Goal: Task Accomplishment & Management: Use online tool/utility

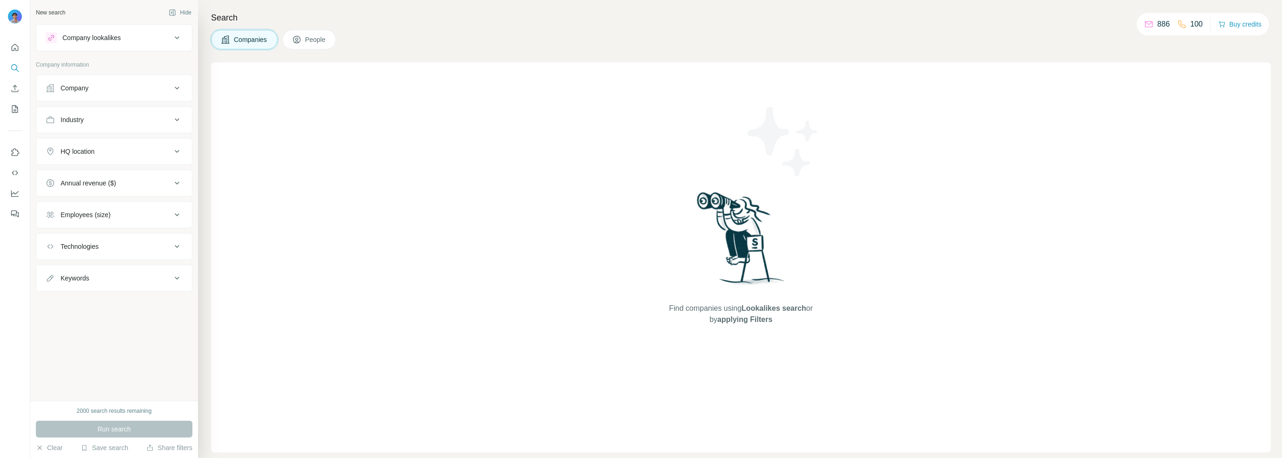
click at [159, 43] on button "Company lookalikes" at bounding box center [114, 38] width 156 height 22
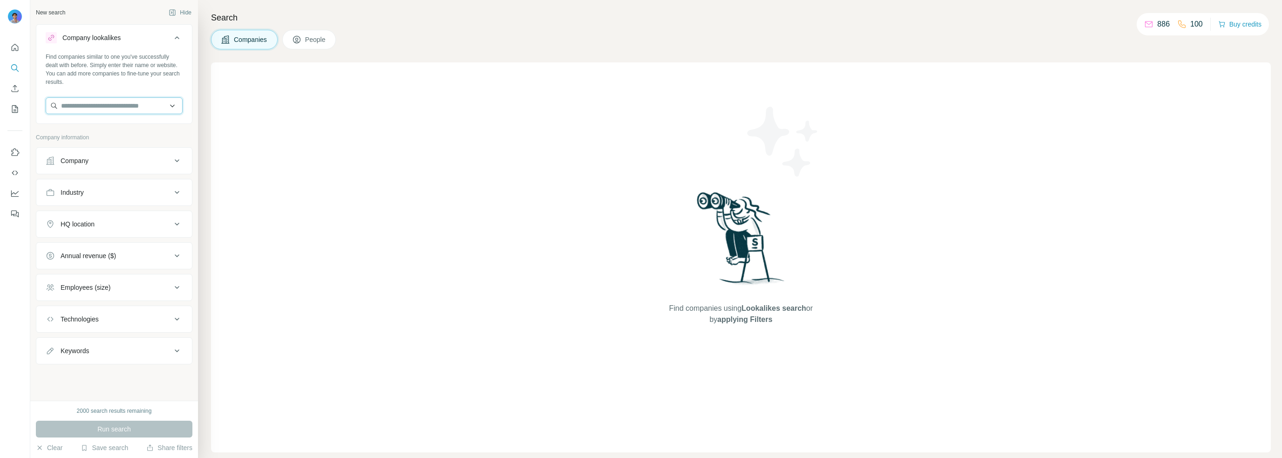
click at [125, 102] on input "text" at bounding box center [114, 105] width 137 height 17
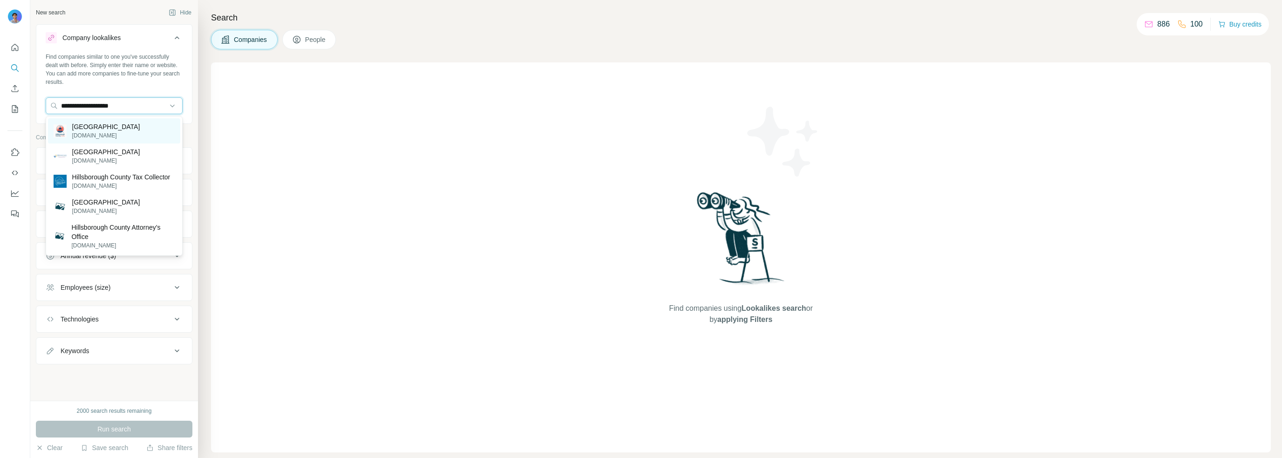
type input "**********"
click at [119, 127] on p "Hillsborough County" at bounding box center [106, 126] width 68 height 9
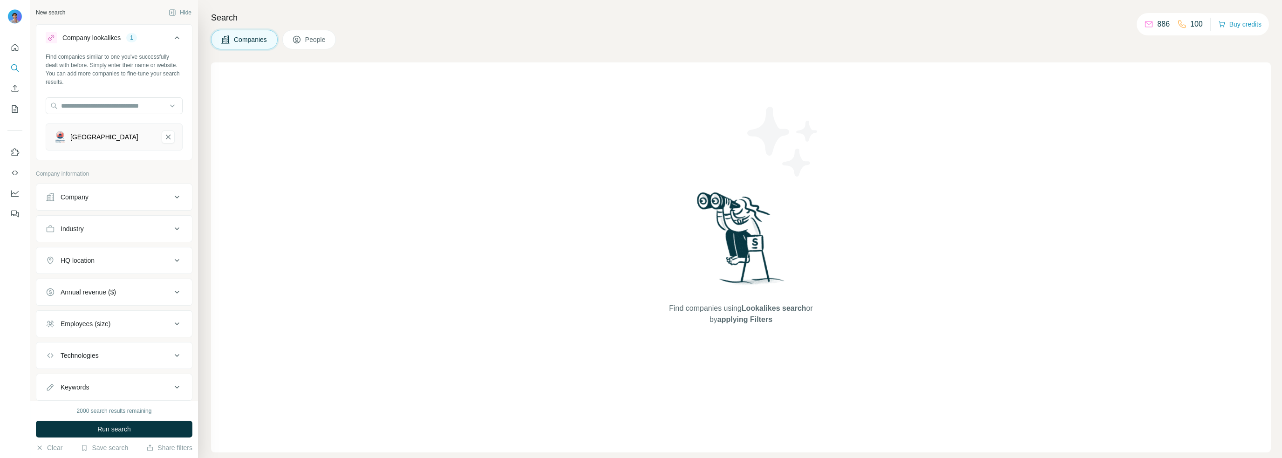
click at [85, 197] on div "Company" at bounding box center [75, 196] width 28 height 9
click at [108, 197] on div "Company" at bounding box center [109, 196] width 126 height 9
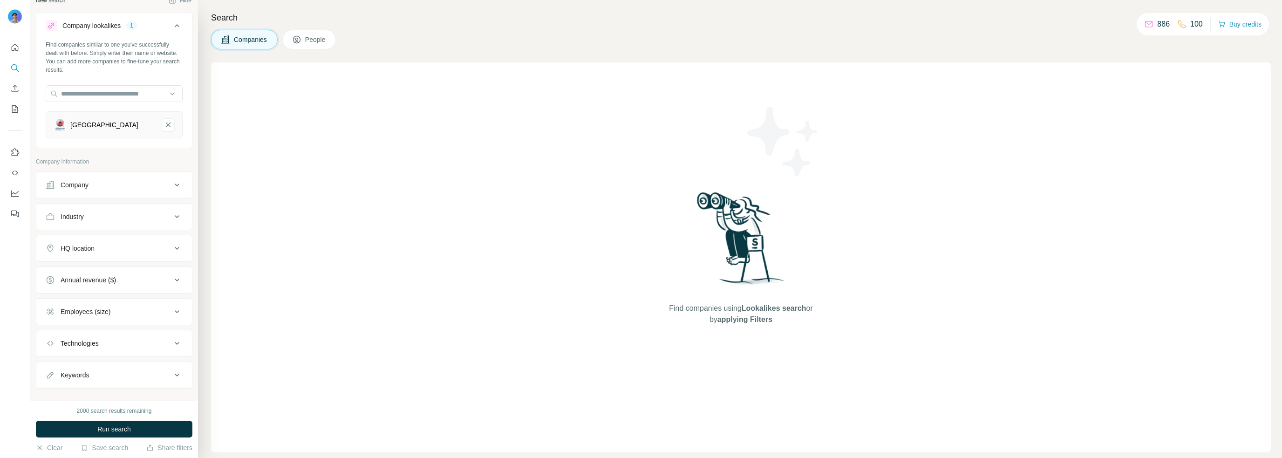
scroll to position [24, 0]
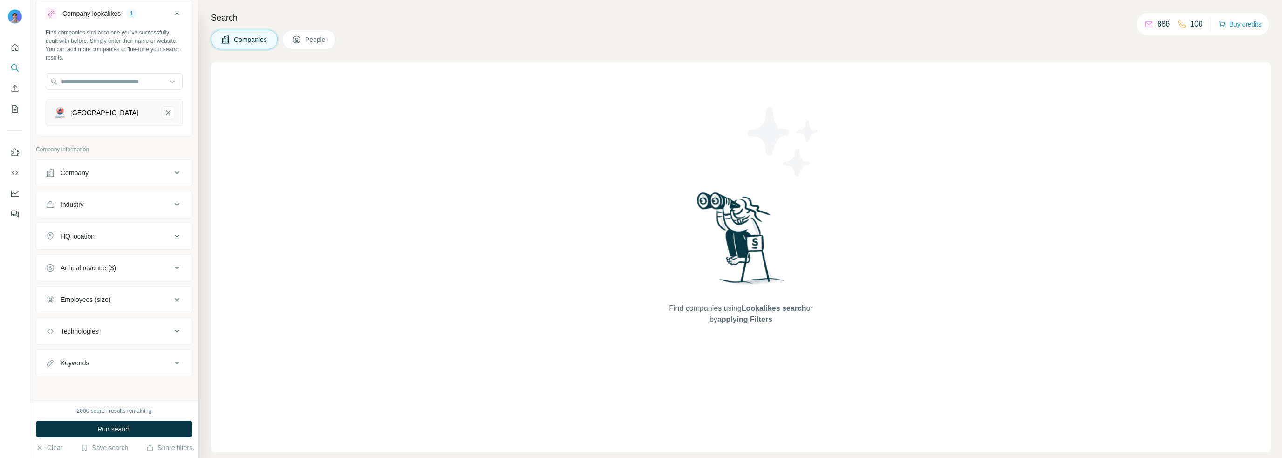
click at [99, 206] on div "Industry" at bounding box center [109, 204] width 126 height 9
click at [89, 223] on input at bounding box center [109, 228] width 115 height 10
type input "******"
type input "*****"
click at [74, 249] on div "Water" at bounding box center [111, 248] width 114 height 9
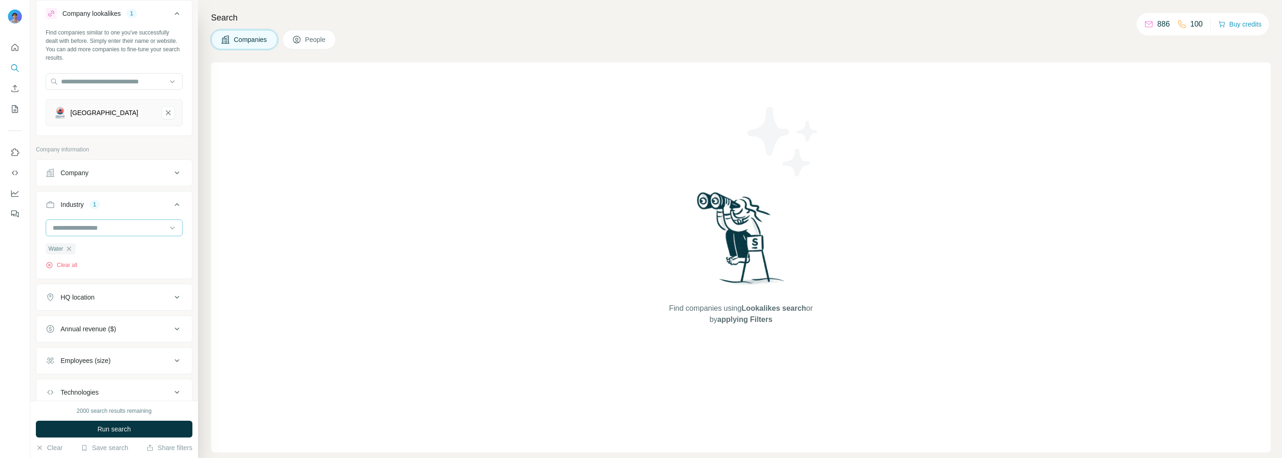
click at [84, 229] on input at bounding box center [109, 228] width 115 height 10
type input "***"
click at [96, 253] on div "Oil and Gas" at bounding box center [110, 248] width 125 height 17
click at [103, 228] on input at bounding box center [109, 228] width 115 height 10
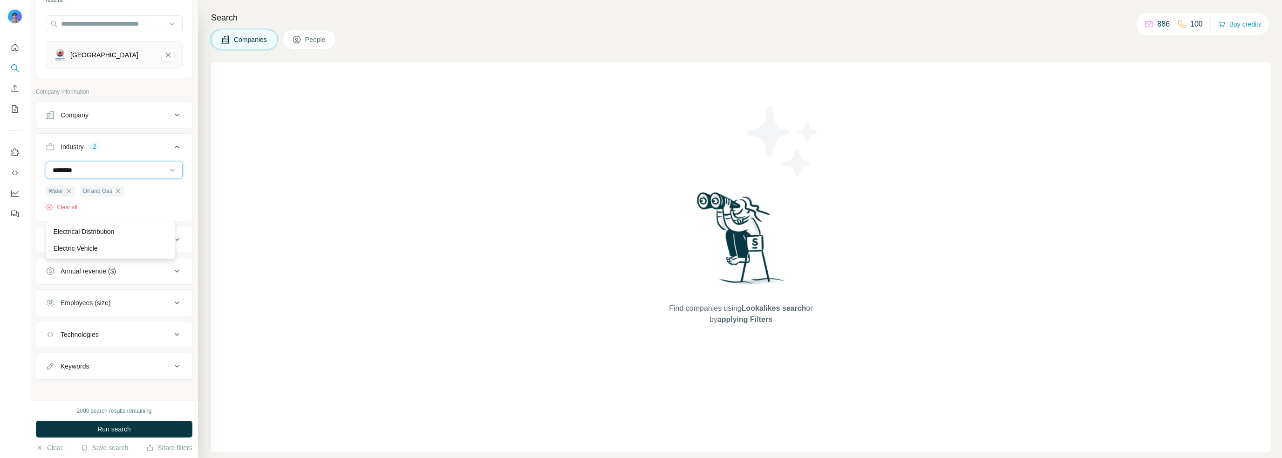
scroll to position [85, 0]
type input "********"
click at [112, 182] on p "Electrical Distribution" at bounding box center [84, 186] width 61 height 9
click at [99, 165] on input at bounding box center [109, 167] width 115 height 10
type input "*"
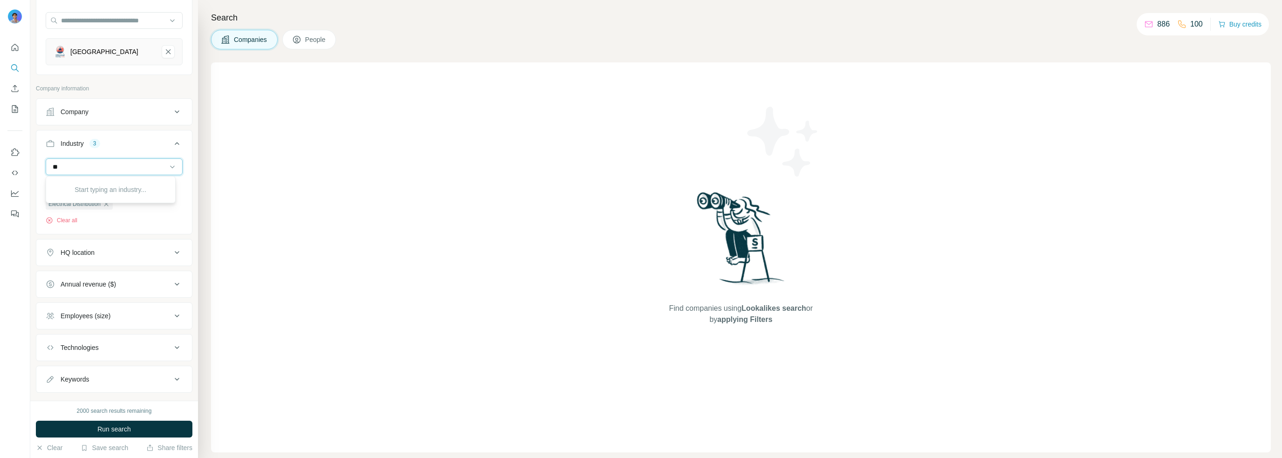
type input "*"
click at [385, 143] on div "Find companies using Lookalikes search or by applying Filters" at bounding box center [741, 257] width 1060 height 390
click at [69, 187] on icon "button" at bounding box center [68, 187] width 7 height 7
click at [84, 189] on icon "button" at bounding box center [83, 187] width 7 height 7
click at [110, 185] on icon "button" at bounding box center [106, 187] width 7 height 7
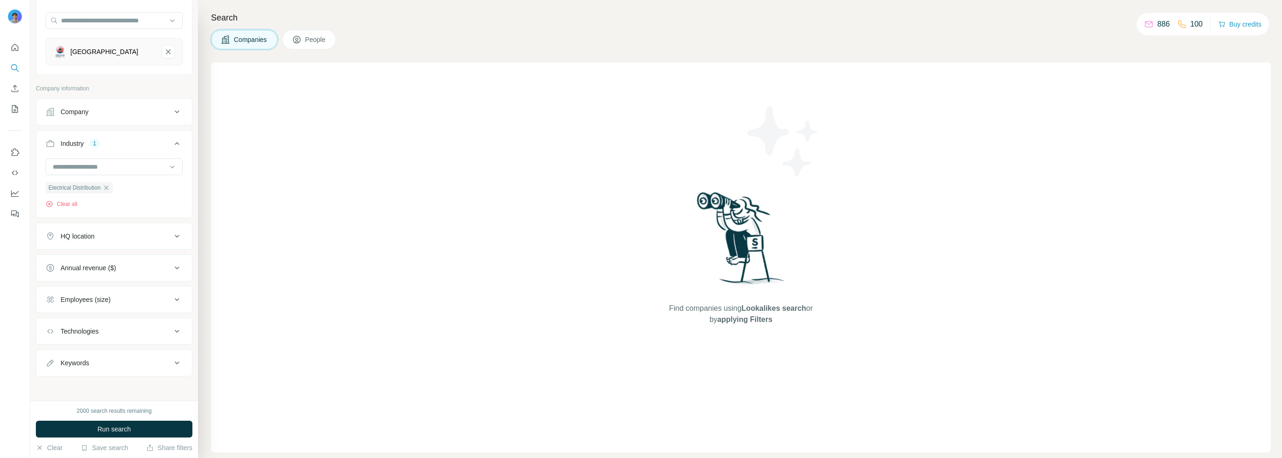
scroll to position [52, 0]
click at [127, 329] on div "Technologies" at bounding box center [109, 331] width 126 height 9
click at [121, 347] on input "text" at bounding box center [114, 354] width 137 height 17
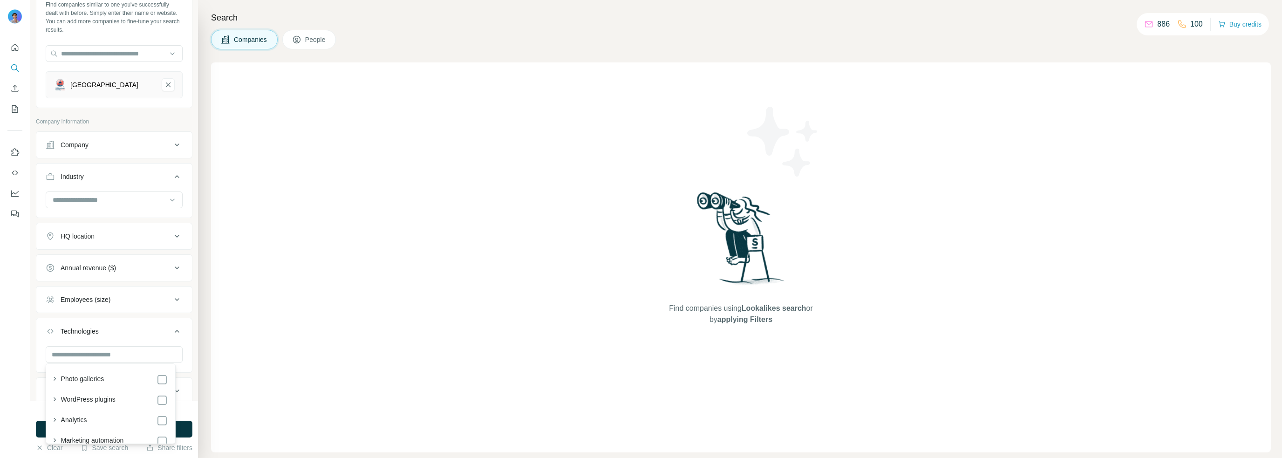
click at [140, 327] on div "Technologies" at bounding box center [109, 331] width 126 height 9
click at [121, 430] on span "Run search" at bounding box center [114, 429] width 34 height 9
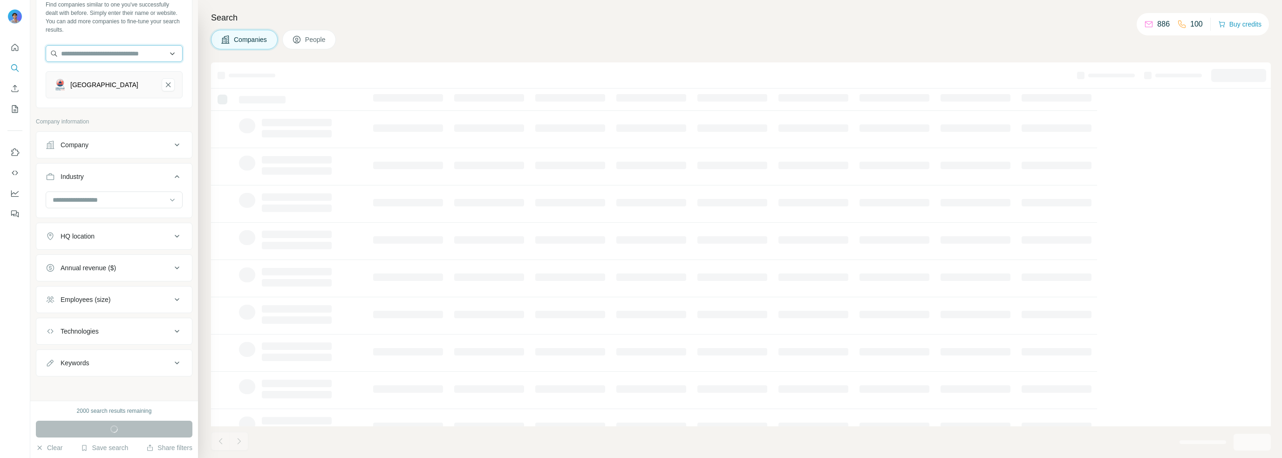
click at [140, 53] on input "text" at bounding box center [114, 53] width 137 height 17
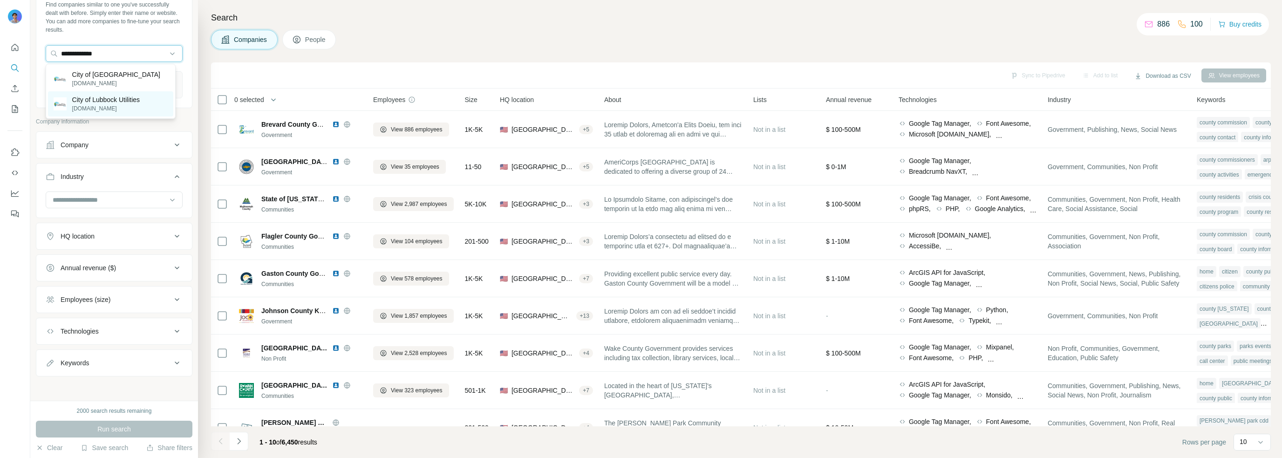
type input "**********"
click at [128, 106] on p "cityoflubbockutilities.com" at bounding box center [106, 108] width 68 height 8
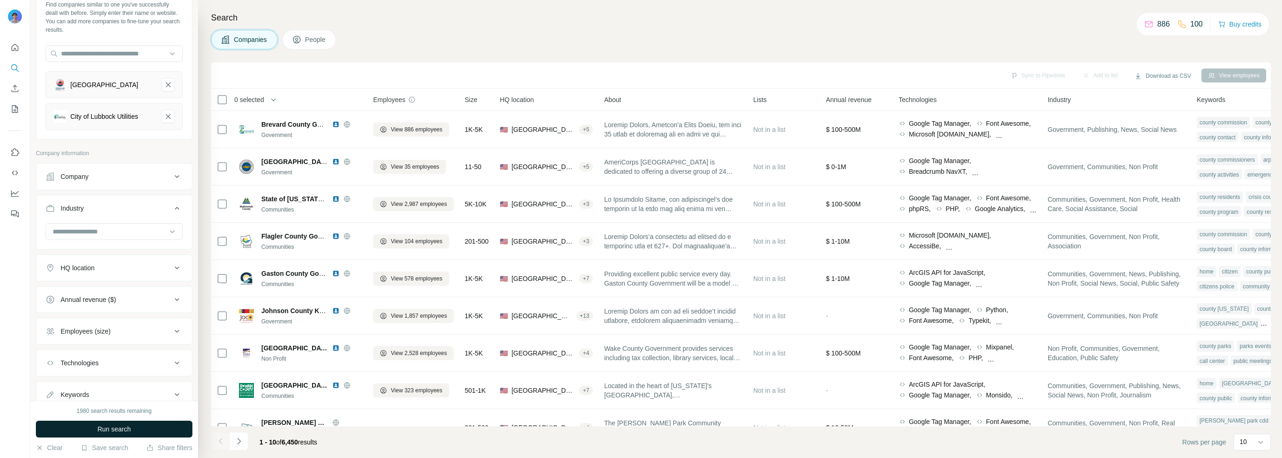
click at [124, 432] on span "Run search" at bounding box center [114, 429] width 34 height 9
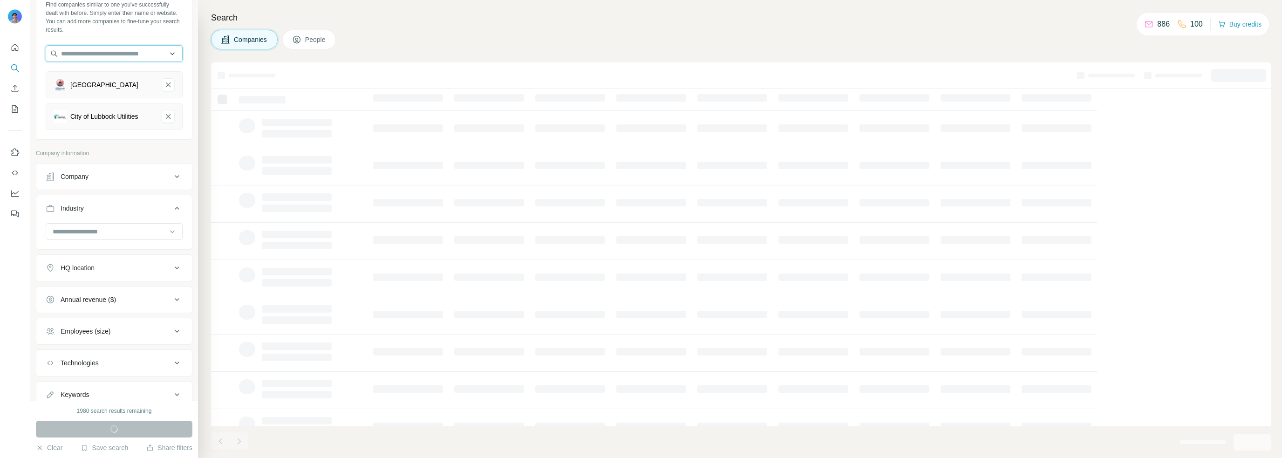
click at [129, 52] on input "text" at bounding box center [114, 53] width 137 height 17
click at [477, 25] on div "Search Companies People" at bounding box center [740, 229] width 1084 height 458
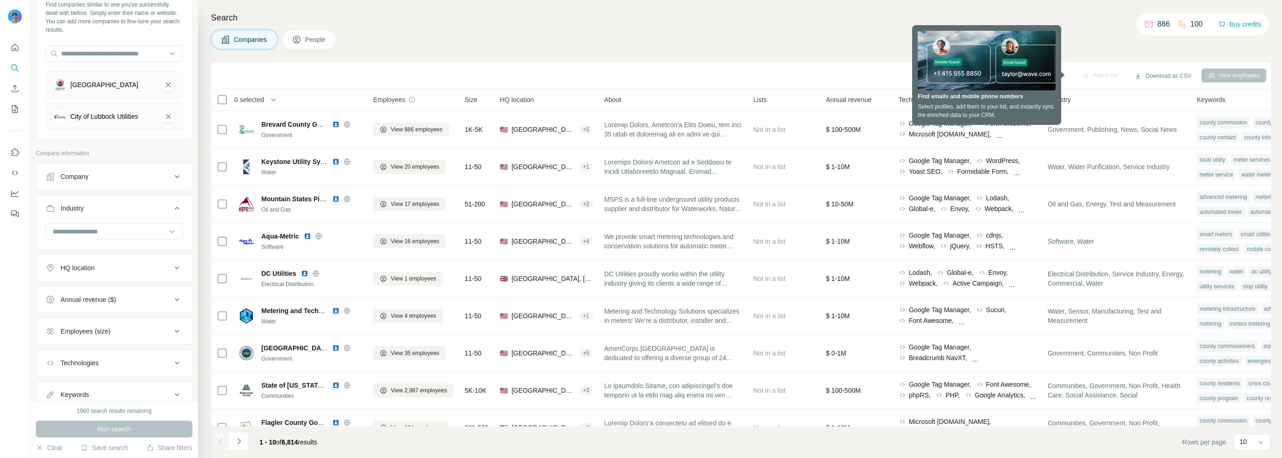
click at [813, 40] on div "Companies People" at bounding box center [741, 40] width 1060 height 20
click at [1080, 80] on div "Add to list" at bounding box center [1100, 76] width 49 height 14
click at [1086, 73] on div "Add to list" at bounding box center [1100, 76] width 49 height 14
click at [1109, 48] on div "Companies People" at bounding box center [741, 40] width 1060 height 20
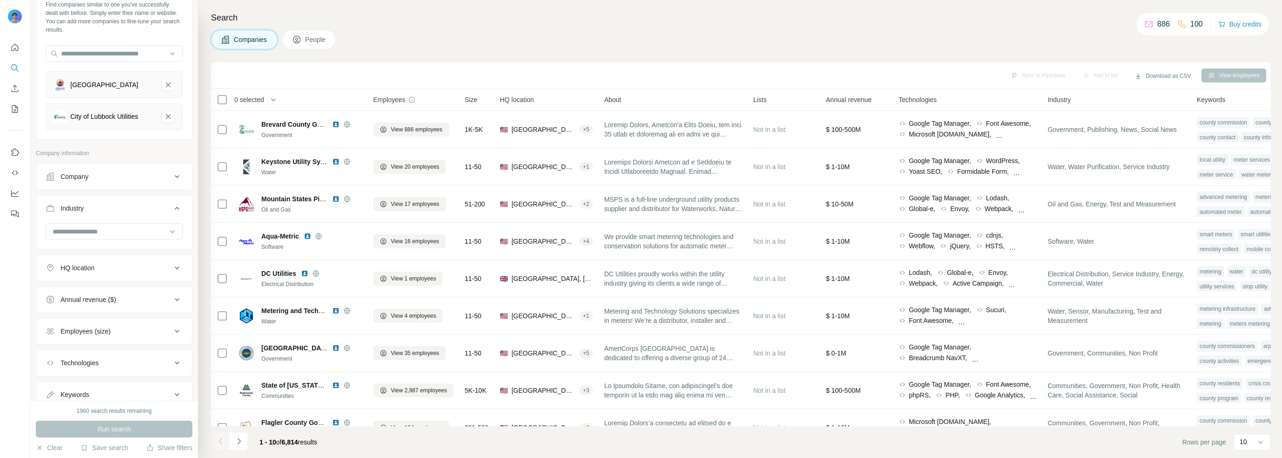
click at [1251, 431] on footer "1 - 10 of 6,814 results Rows per page 10" at bounding box center [741, 442] width 1060 height 32
click at [1251, 438] on div "10" at bounding box center [1251, 441] width 23 height 9
click at [1250, 371] on div "60" at bounding box center [1252, 370] width 21 height 9
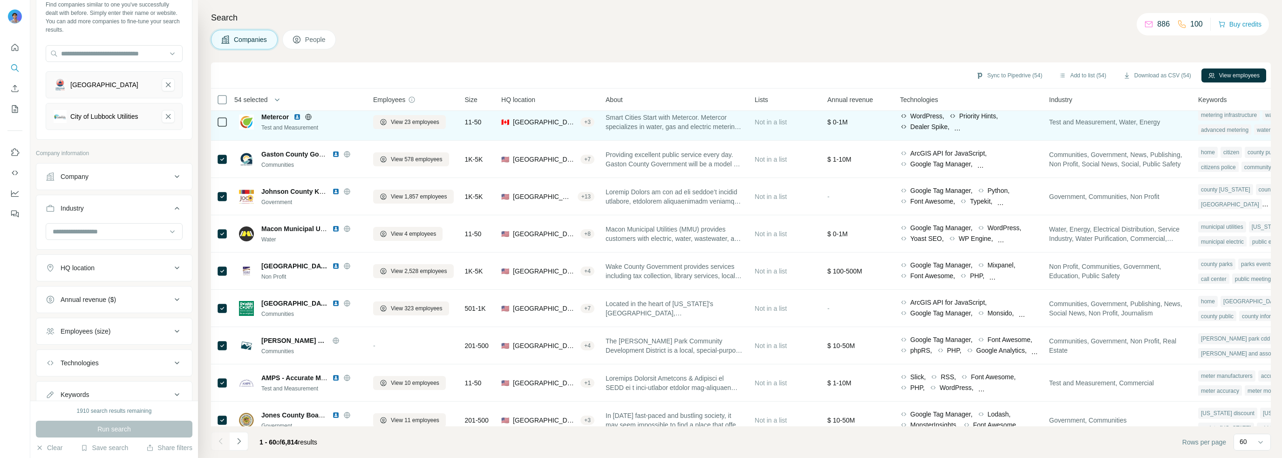
scroll to position [419, 0]
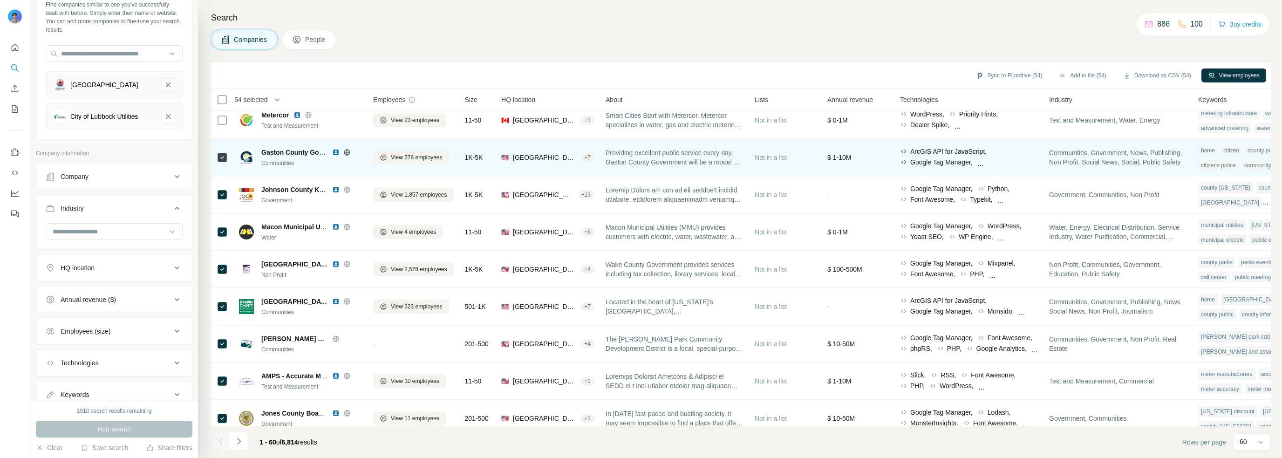
drag, startPoint x: 218, startPoint y: 161, endPoint x: 291, endPoint y: 155, distance: 73.5
click at [291, 155] on span "Gaston County Government" at bounding box center [304, 152] width 87 height 7
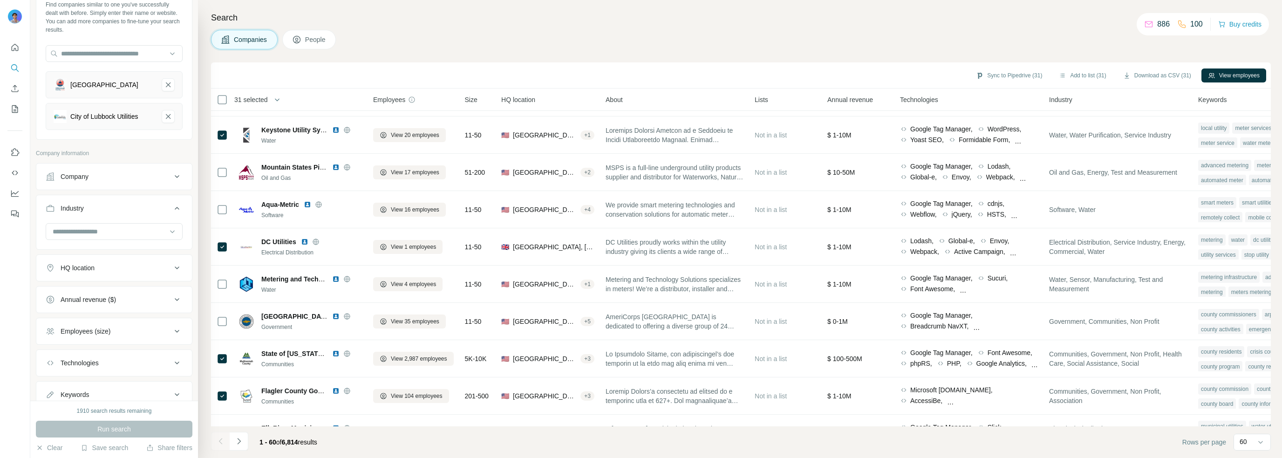
scroll to position [0, 0]
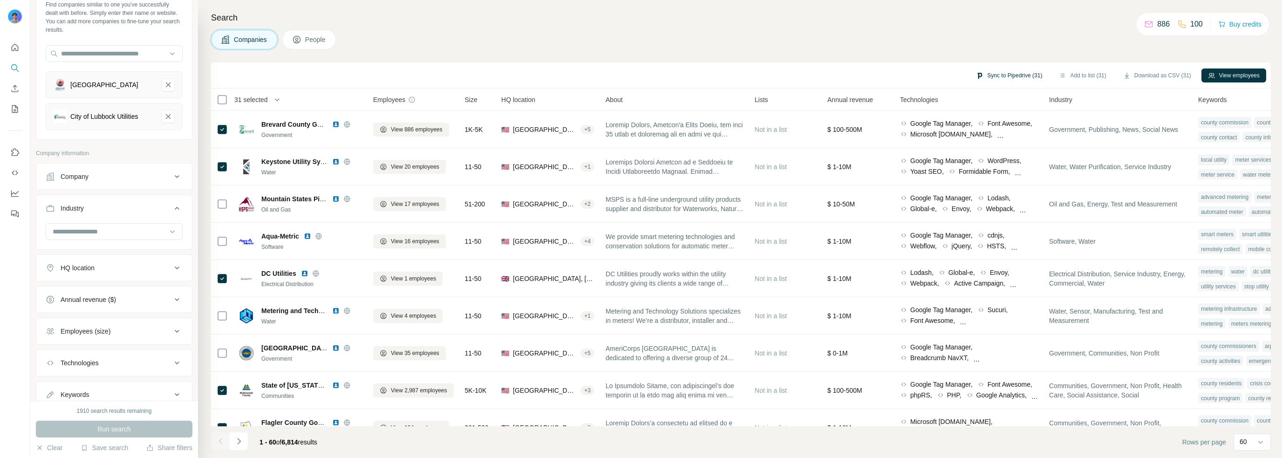
click at [1020, 77] on button "Sync to Pipedrive (31)" at bounding box center [1009, 76] width 79 height 14
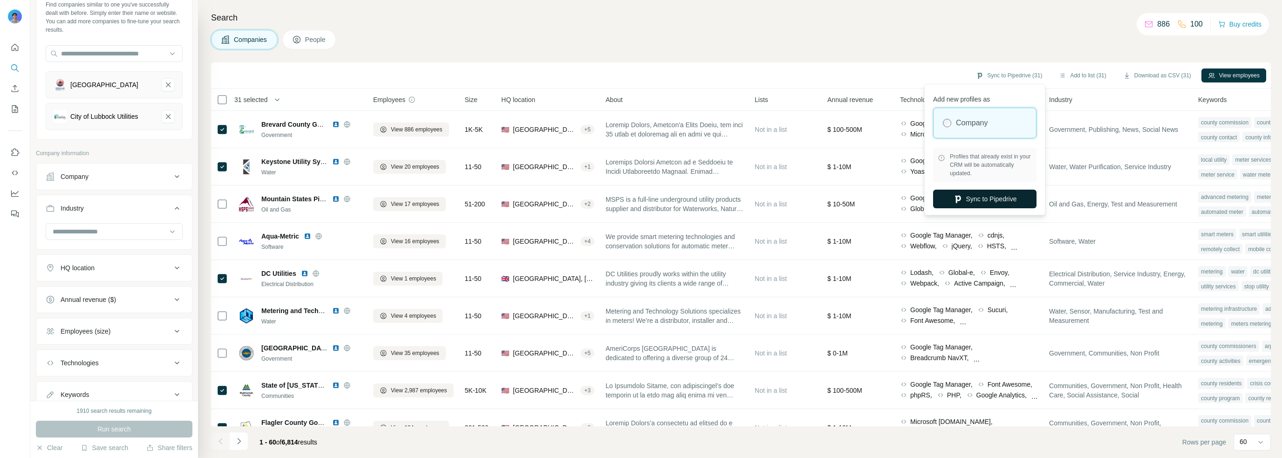
click at [1001, 201] on button "Sync to Pipedrive" at bounding box center [984, 199] width 103 height 19
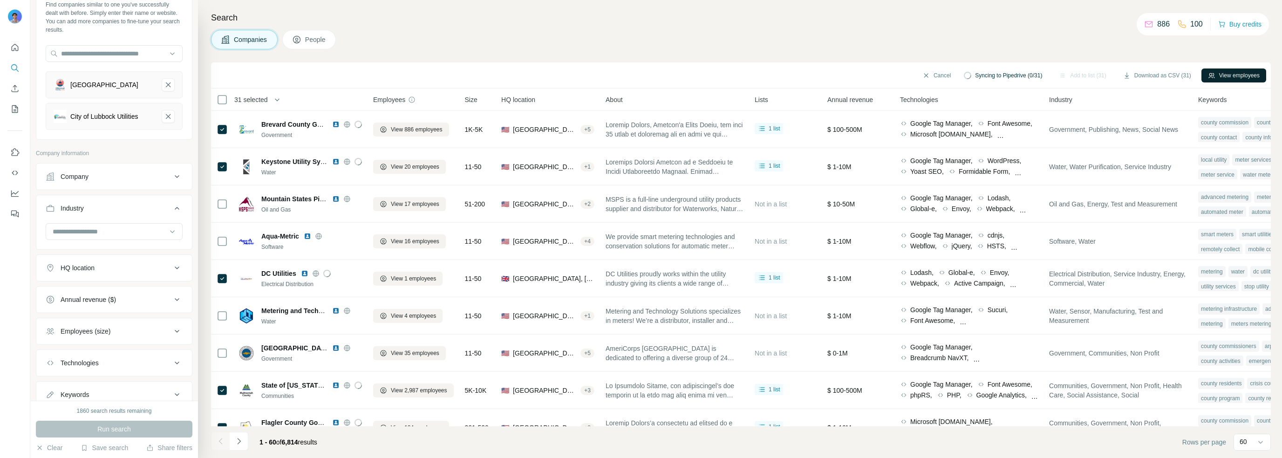
click at [1230, 76] on button "View employees" at bounding box center [1234, 76] width 65 height 14
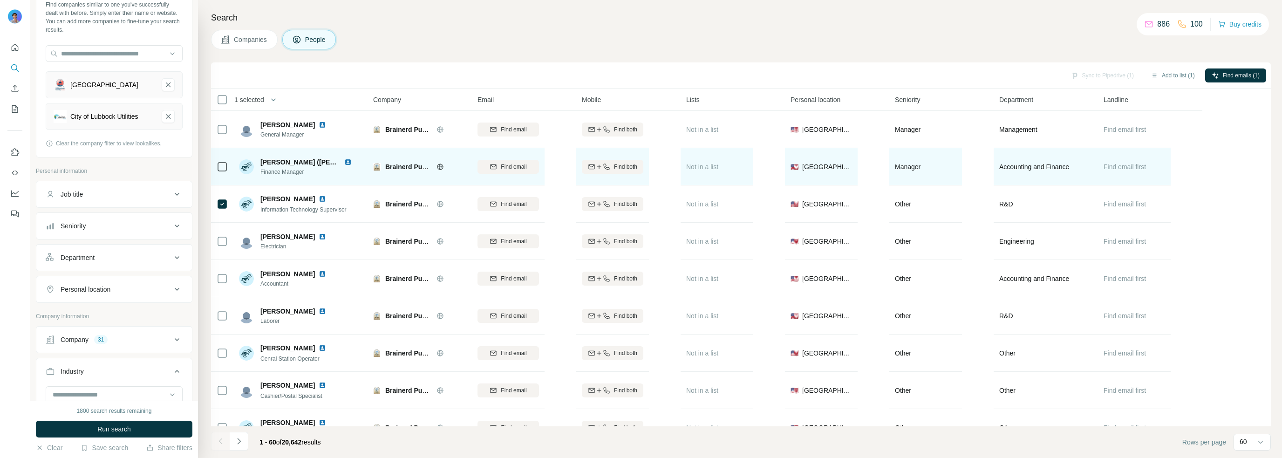
click at [223, 159] on div at bounding box center [222, 167] width 11 height 26
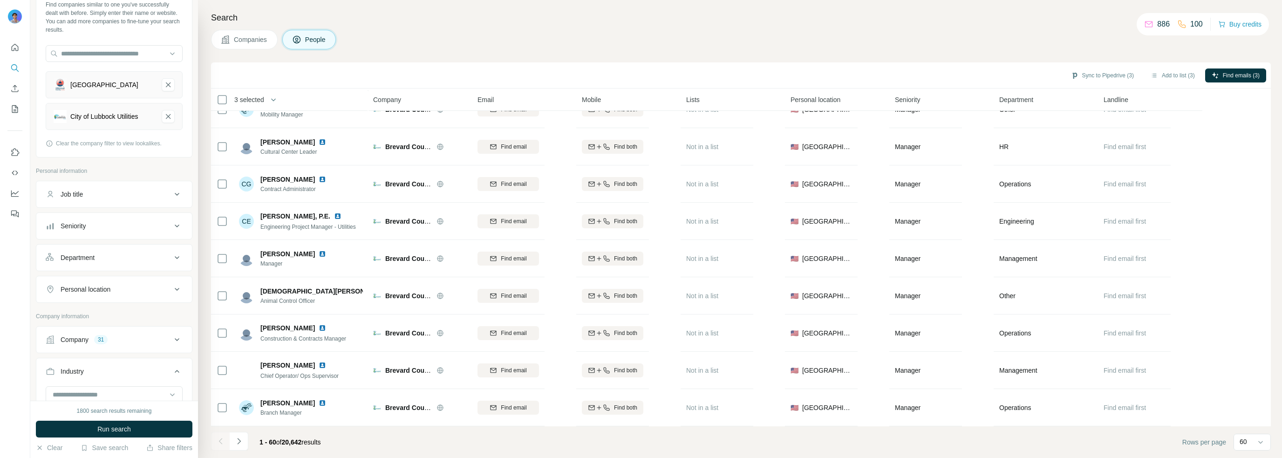
scroll to position [1926, 0]
click at [162, 199] on button "Job title" at bounding box center [114, 194] width 156 height 22
click at [109, 225] on input "text" at bounding box center [105, 217] width 118 height 17
type input "**********"
click at [109, 225] on input "text" at bounding box center [105, 217] width 118 height 17
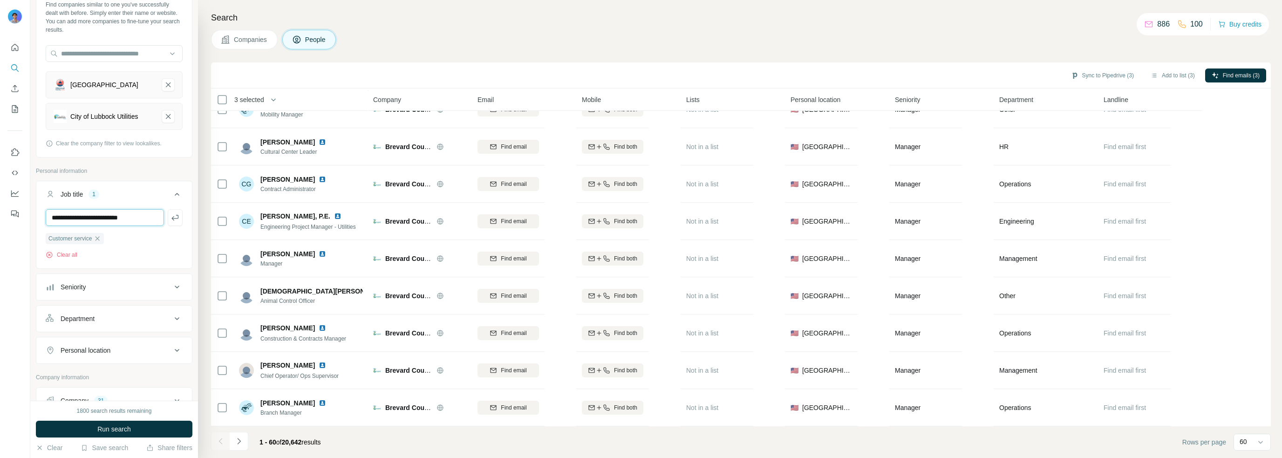
type input "**********"
type input "*"
type input "**********"
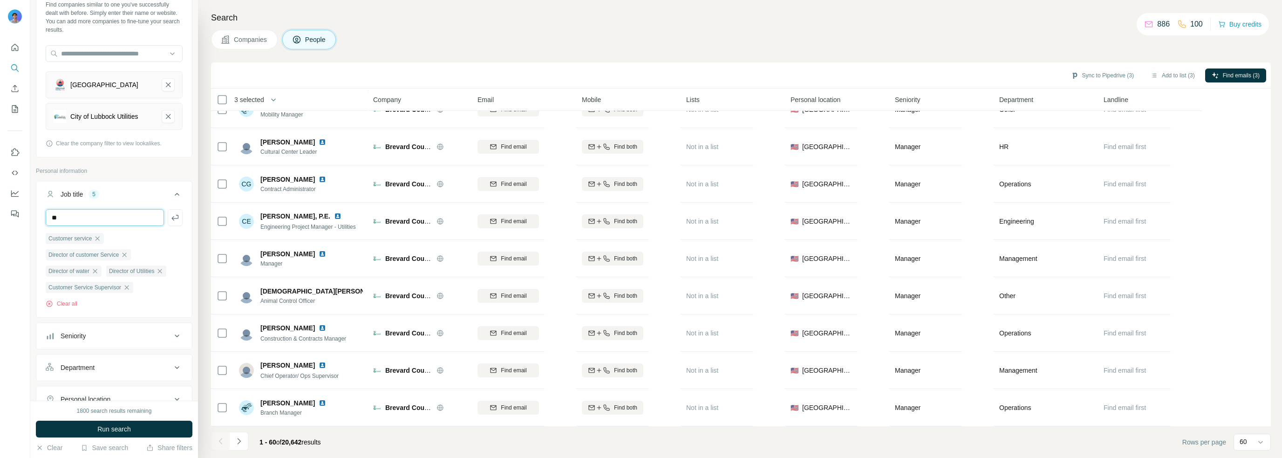
type input "*"
click at [141, 430] on button "Run search" at bounding box center [114, 429] width 157 height 17
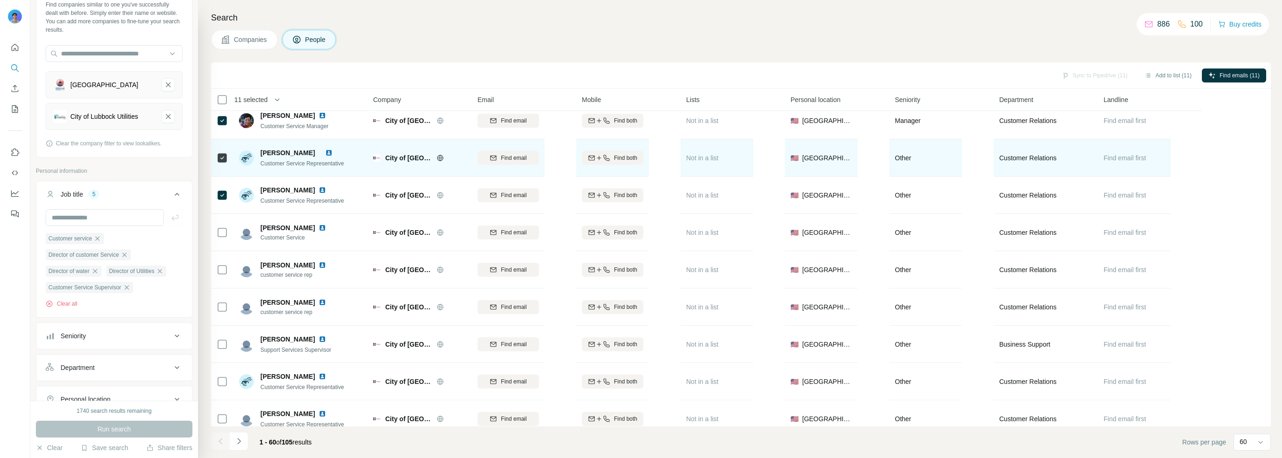
scroll to position [419, 0]
click at [438, 158] on icon at bounding box center [440, 157] width 7 height 7
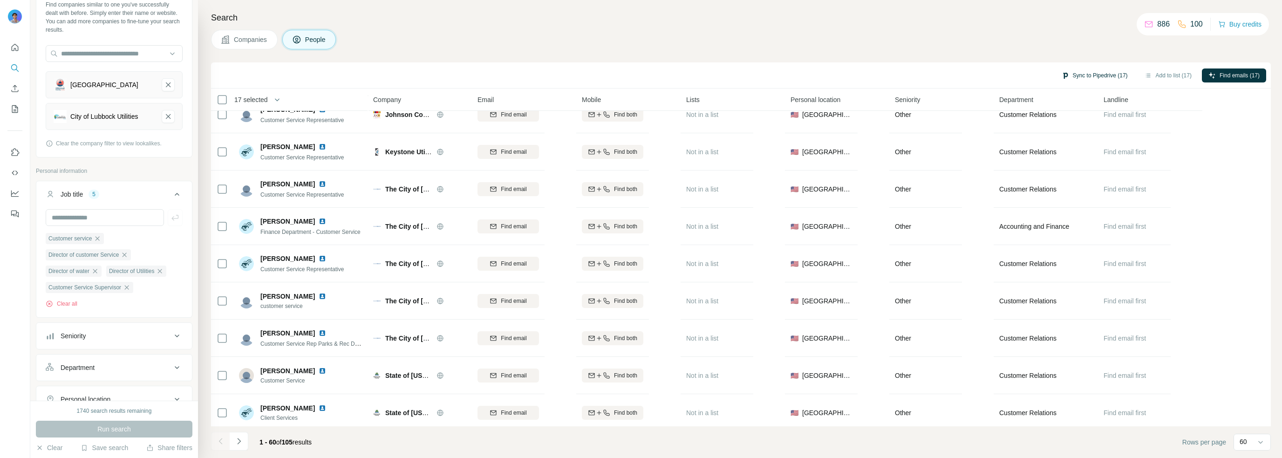
click at [1106, 76] on button "Sync to Pipedrive (17)" at bounding box center [1095, 76] width 79 height 14
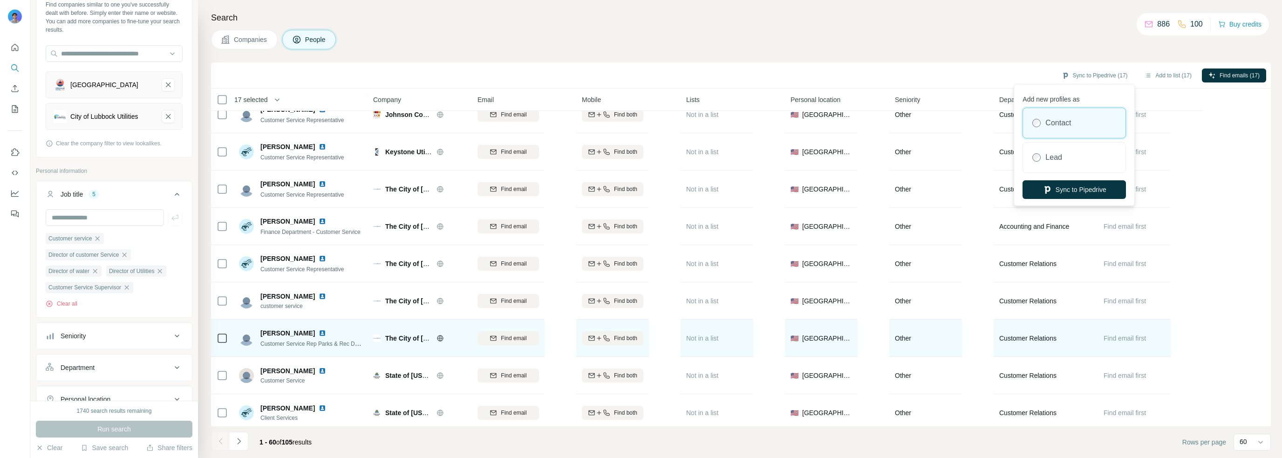
drag, startPoint x: 1089, startPoint y: 187, endPoint x: 1156, endPoint y: 328, distance: 155.9
click at [1089, 188] on button "Sync to Pipedrive" at bounding box center [1074, 189] width 103 height 19
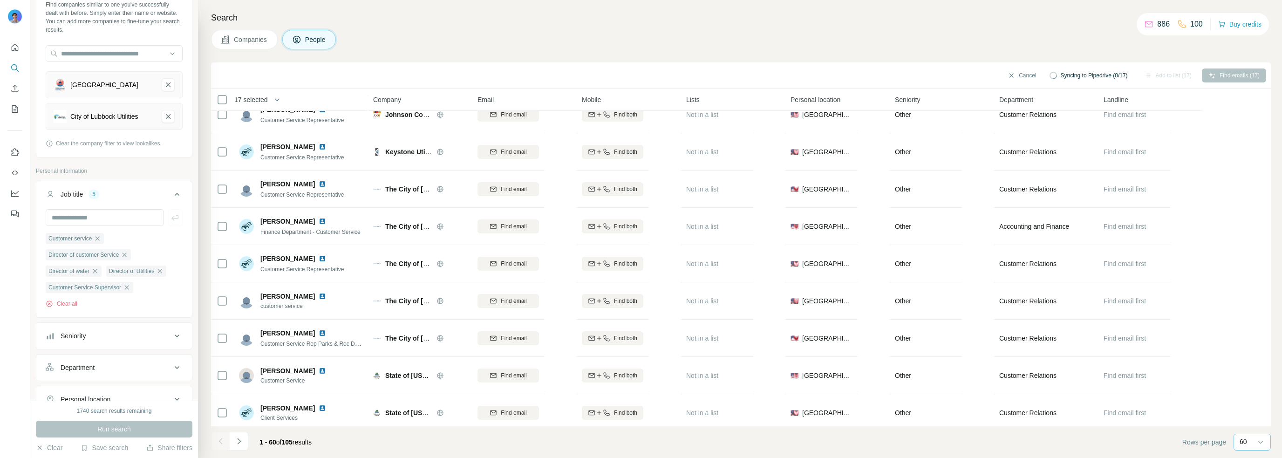
click at [1255, 443] on div "60" at bounding box center [1251, 441] width 23 height 9
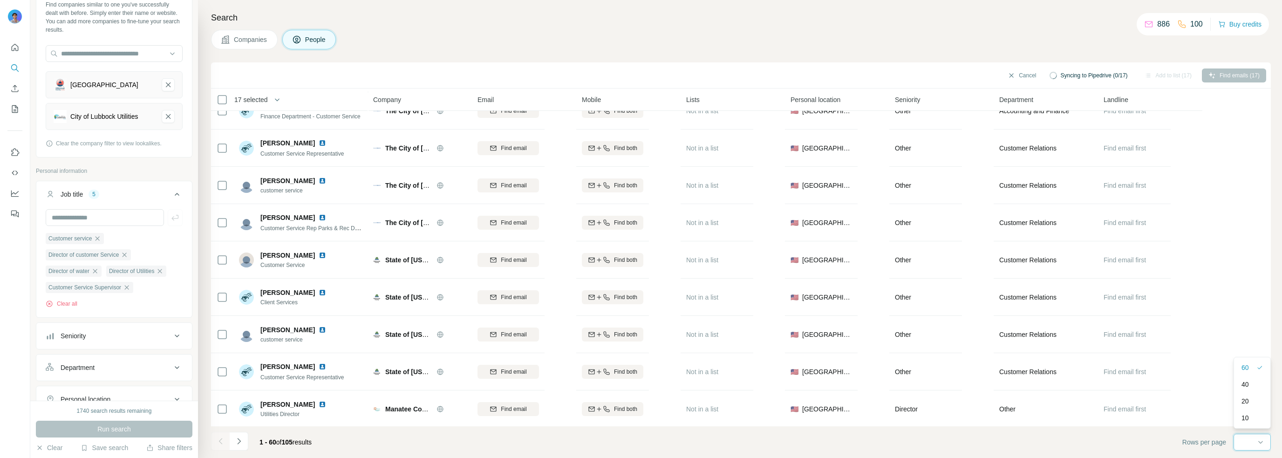
scroll to position [1926, 0]
click at [239, 447] on button "Navigate to next page" at bounding box center [239, 441] width 19 height 19
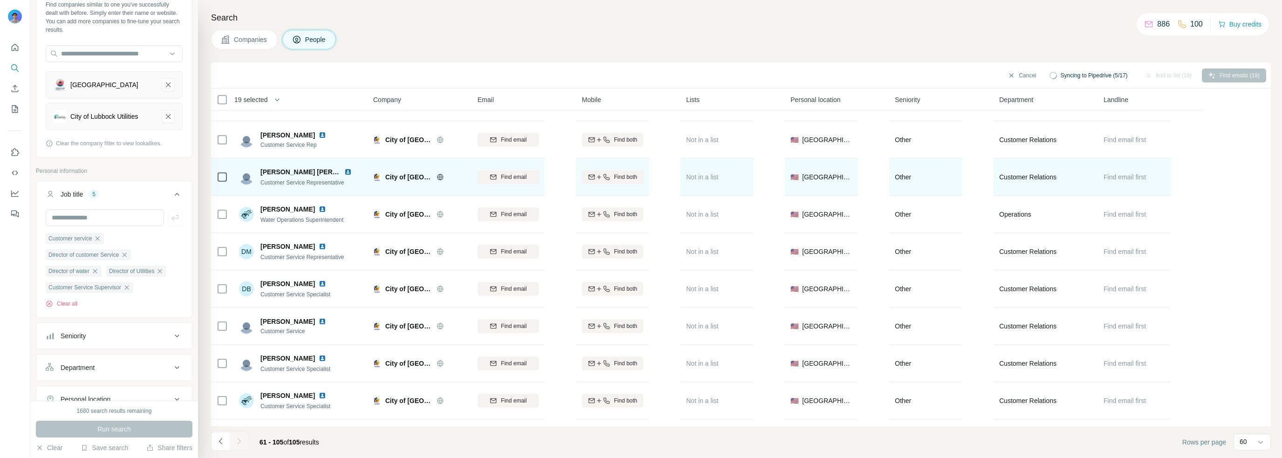
scroll to position [885, 0]
click at [214, 178] on td at bounding box center [222, 176] width 22 height 37
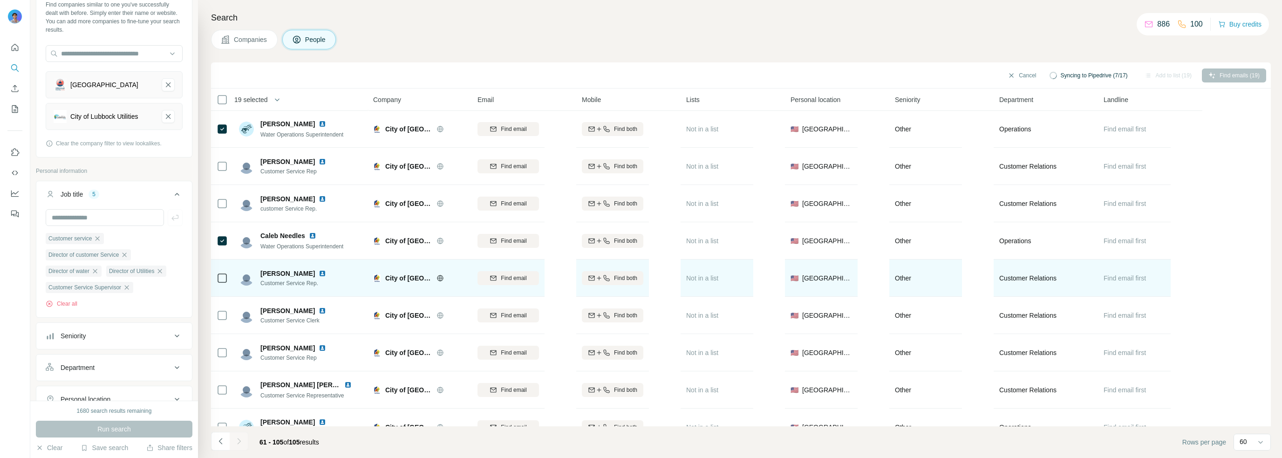
scroll to position [621, 0]
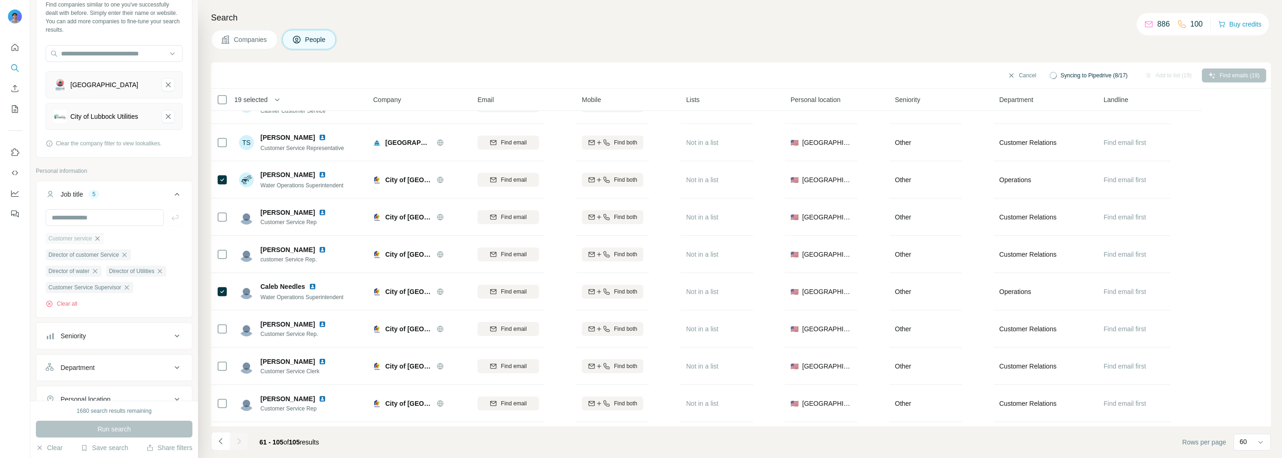
click at [99, 240] on icon "button" at bounding box center [97, 238] width 7 height 7
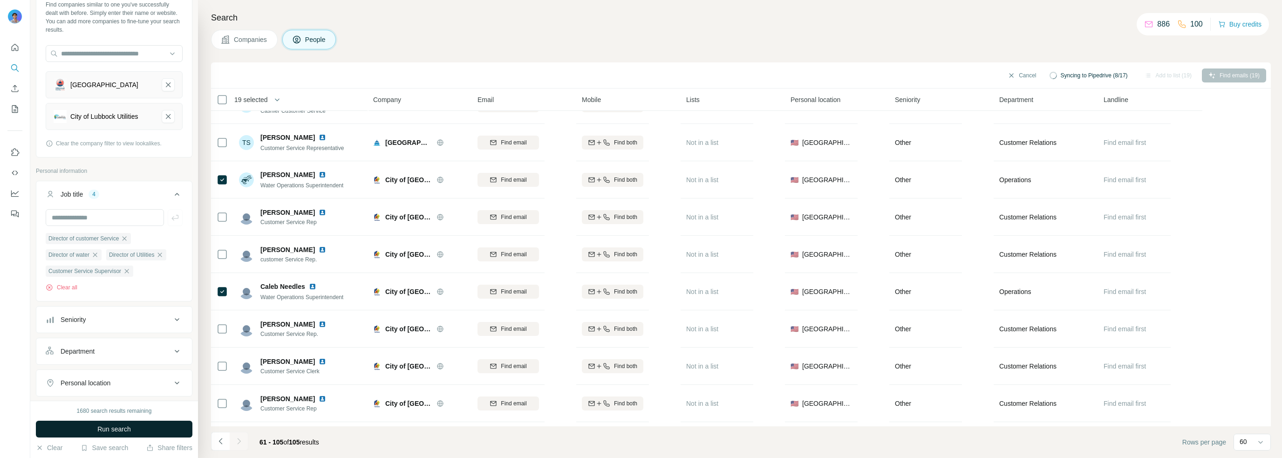
click at [123, 427] on span "Run search" at bounding box center [114, 429] width 34 height 9
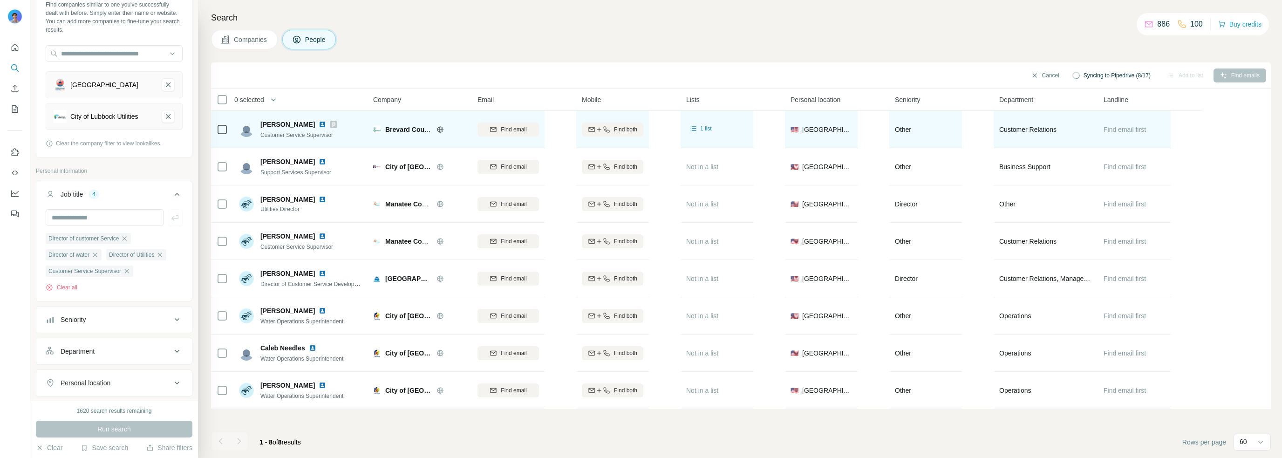
click at [231, 125] on td at bounding box center [222, 129] width 22 height 37
click at [505, 129] on span "Find email" at bounding box center [514, 129] width 26 height 8
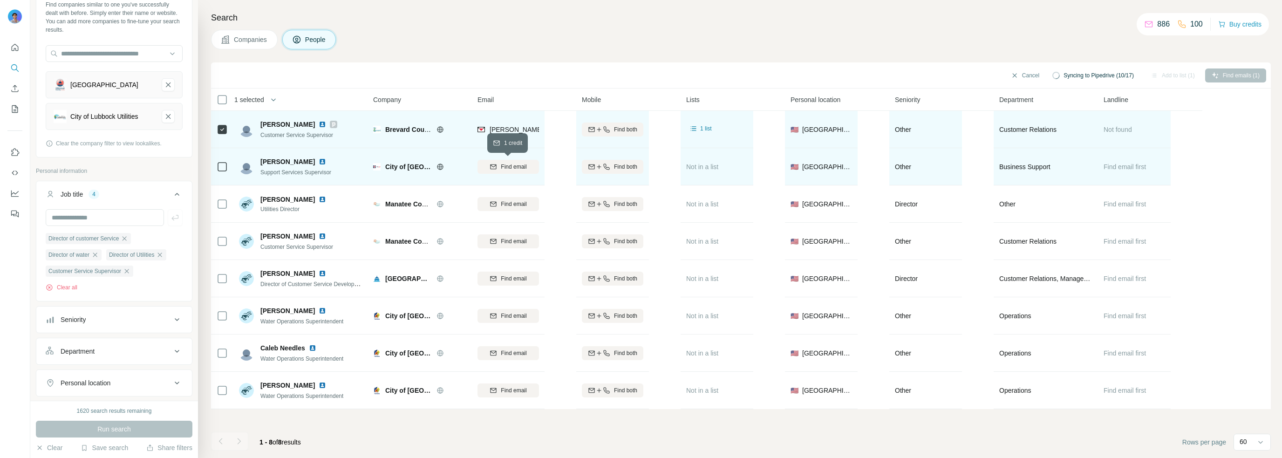
click at [516, 165] on span "Find email" at bounding box center [514, 167] width 26 height 8
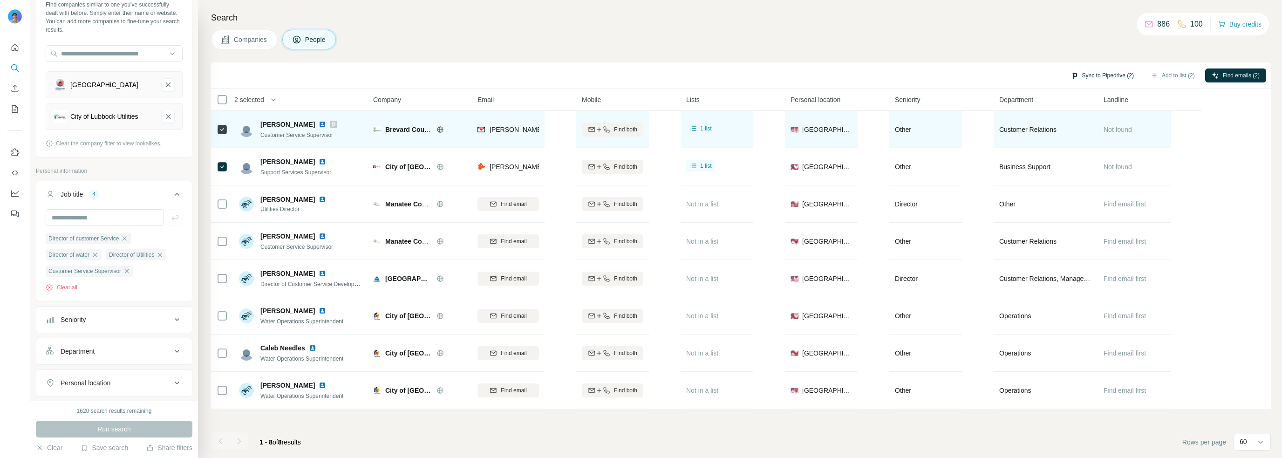
click at [1104, 75] on button "Sync to Pipedrive (2)" at bounding box center [1103, 76] width 76 height 14
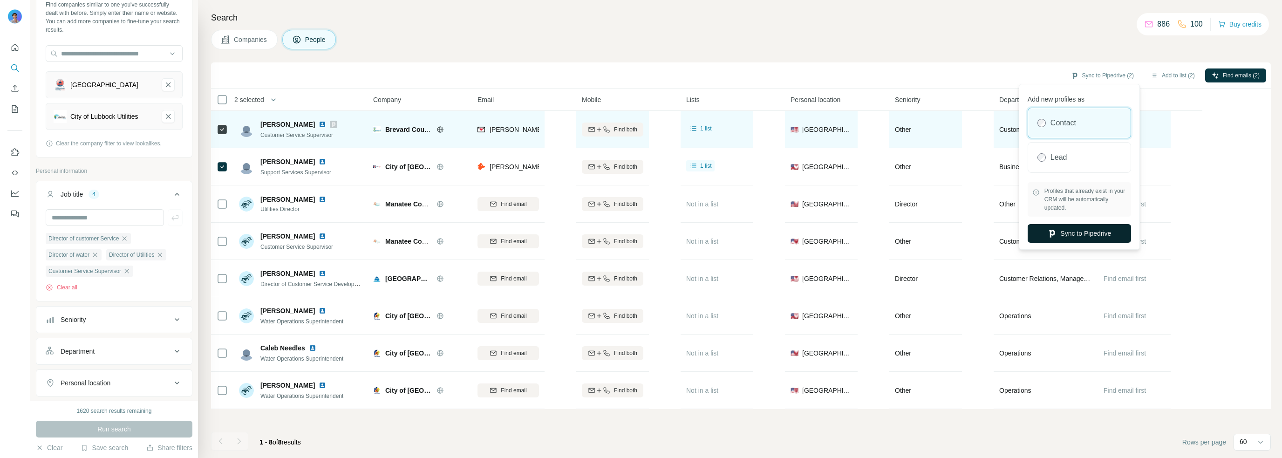
click at [1081, 234] on button "Sync to Pipedrive" at bounding box center [1079, 233] width 103 height 19
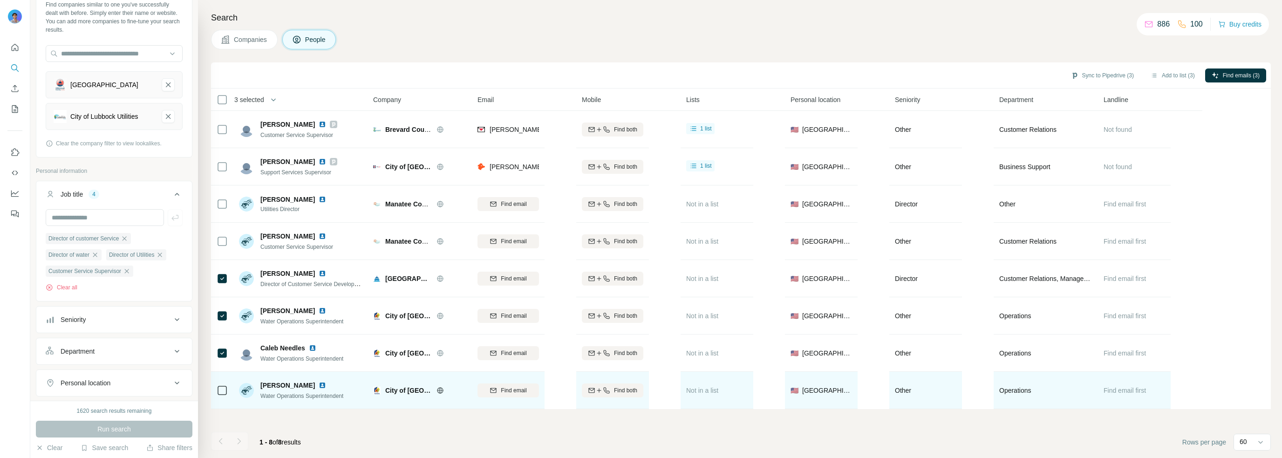
click at [216, 394] on td at bounding box center [222, 390] width 22 height 37
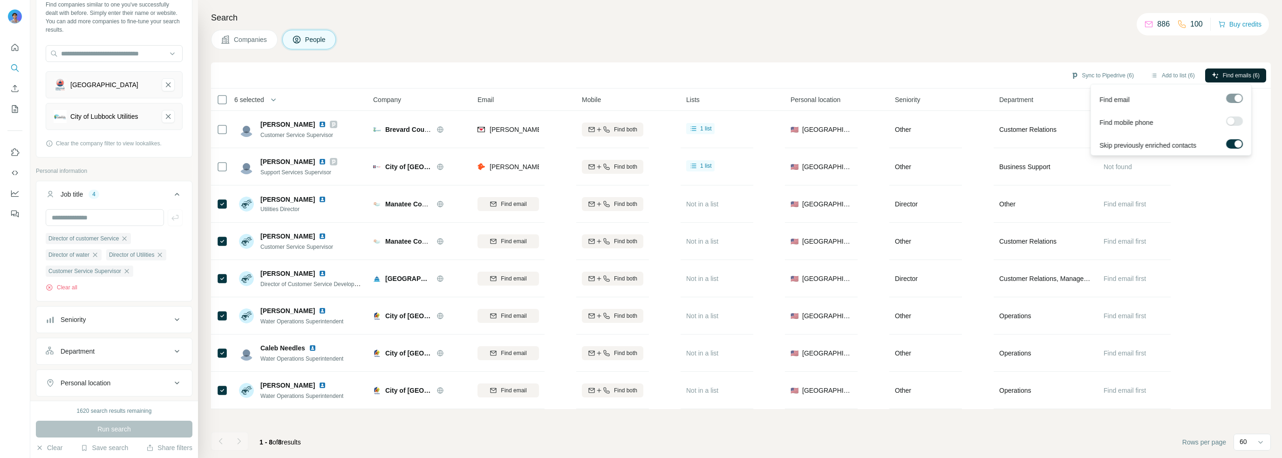
click at [1227, 72] on span "Find emails (6)" at bounding box center [1241, 75] width 37 height 8
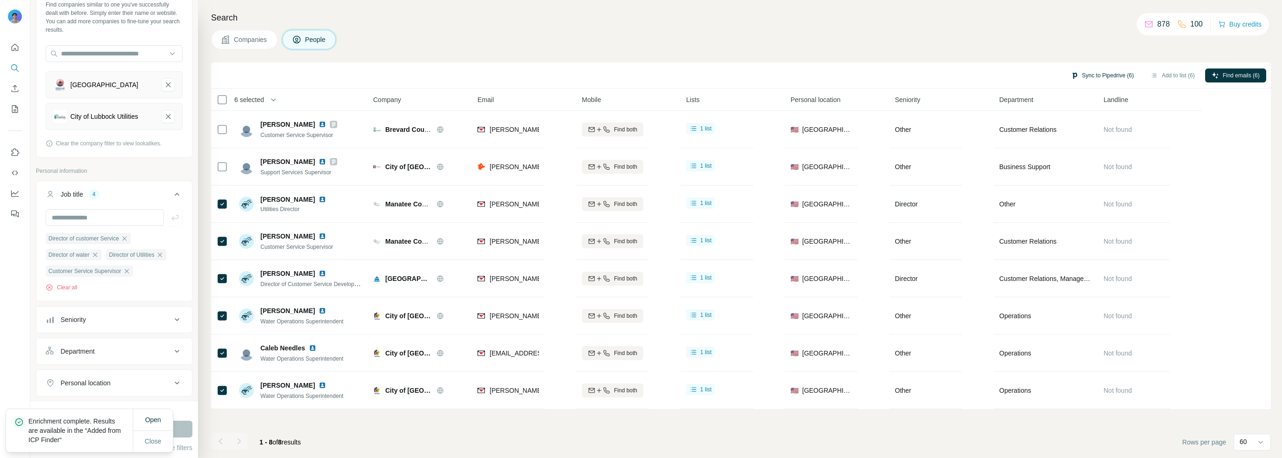
click at [1079, 70] on button "Sync to Pipedrive (6)" at bounding box center [1103, 76] width 76 height 14
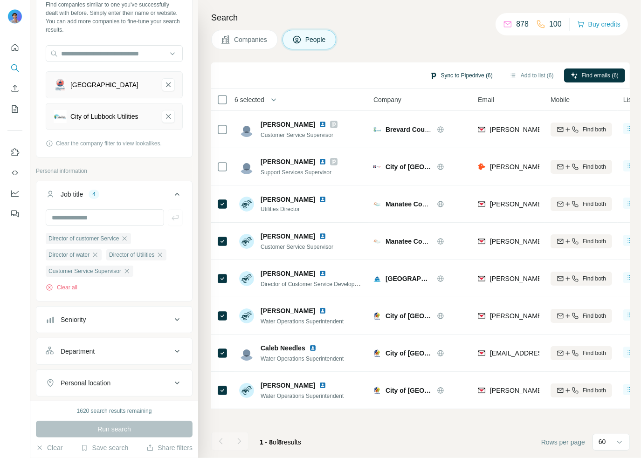
click at [446, 74] on button "Sync to Pipedrive (6)" at bounding box center [461, 76] width 76 height 14
click at [451, 74] on button "Sync to Pipedrive (6)" at bounding box center [461, 76] width 76 height 14
click at [389, 37] on div "Companies People" at bounding box center [420, 40] width 418 height 20
click at [449, 73] on button "Sync to Pipedrive (6)" at bounding box center [461, 76] width 76 height 14
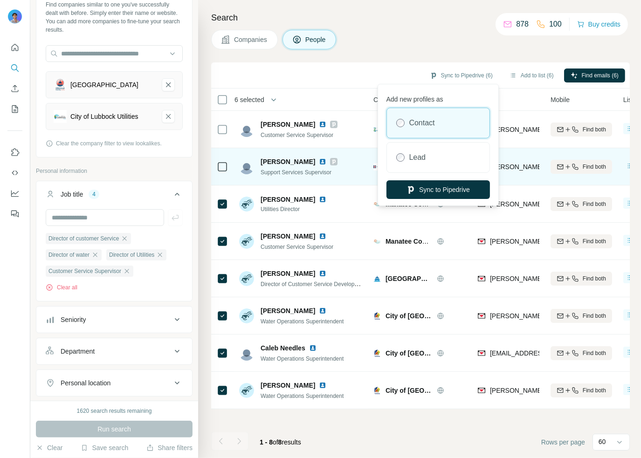
drag, startPoint x: 432, startPoint y: 193, endPoint x: 435, endPoint y: 176, distance: 17.4
click at [433, 193] on button "Sync to Pipedrive" at bounding box center [437, 189] width 103 height 19
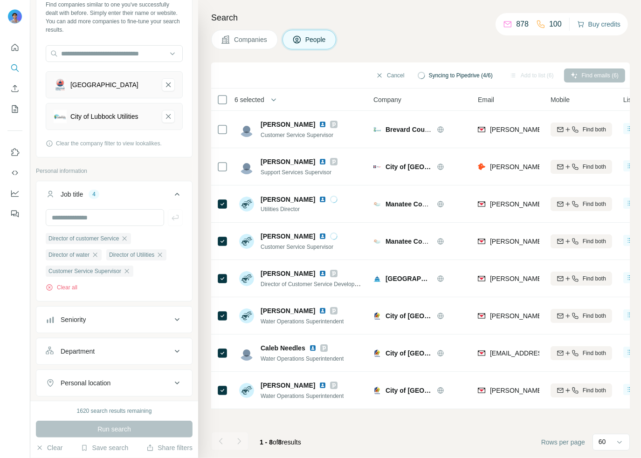
click at [585, 26] on button "Buy credits" at bounding box center [598, 24] width 43 height 13
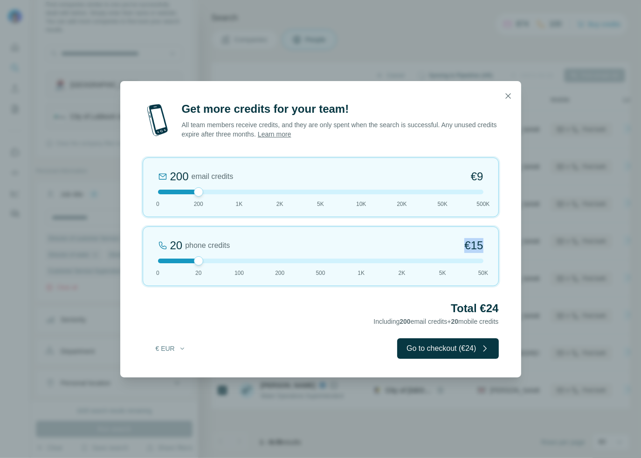
drag, startPoint x: 482, startPoint y: 244, endPoint x: 460, endPoint y: 244, distance: 21.4
click at [460, 244] on div "20 phone credits €15" at bounding box center [320, 245] width 325 height 15
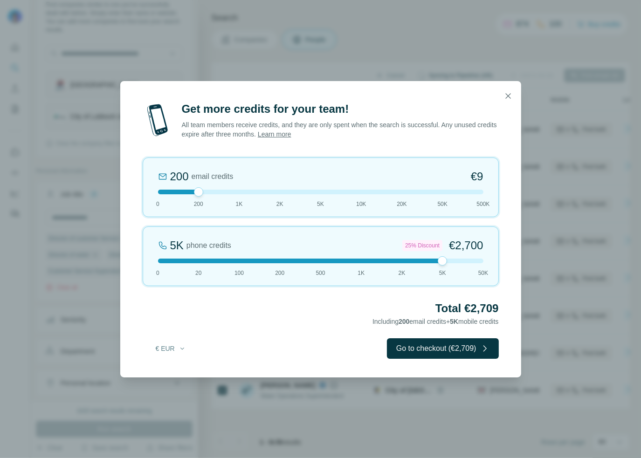
click at [473, 242] on span "€2,700" at bounding box center [466, 245] width 34 height 15
click at [509, 94] on icon "button" at bounding box center [507, 95] width 5 height 5
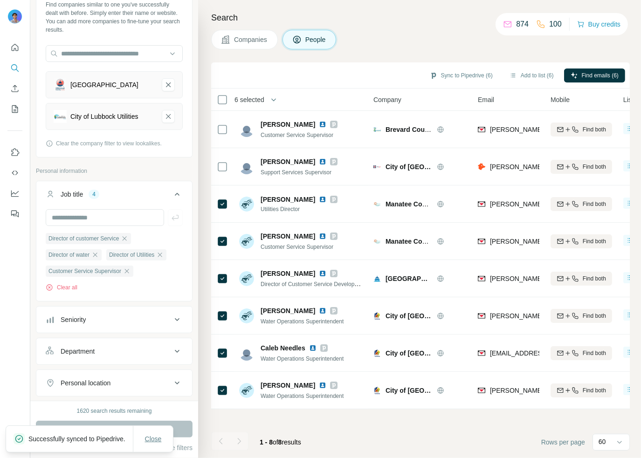
click at [148, 434] on span "Close" at bounding box center [153, 438] width 17 height 9
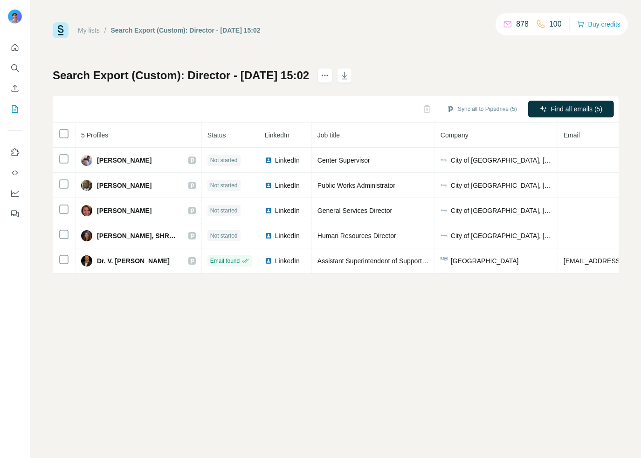
click at [73, 136] on th at bounding box center [64, 135] width 23 height 25
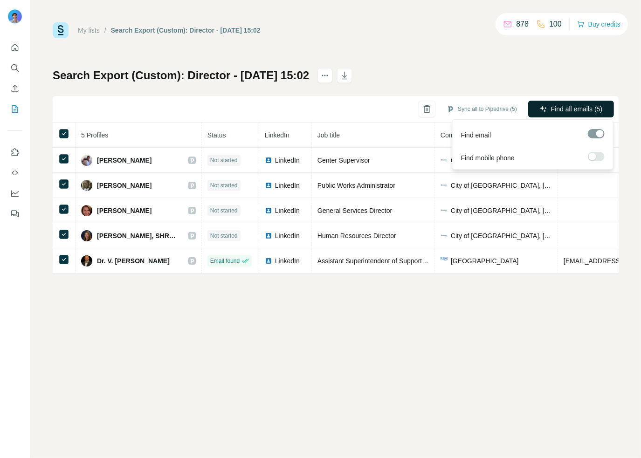
click at [560, 110] on span "Find all emails (5)" at bounding box center [576, 108] width 51 height 9
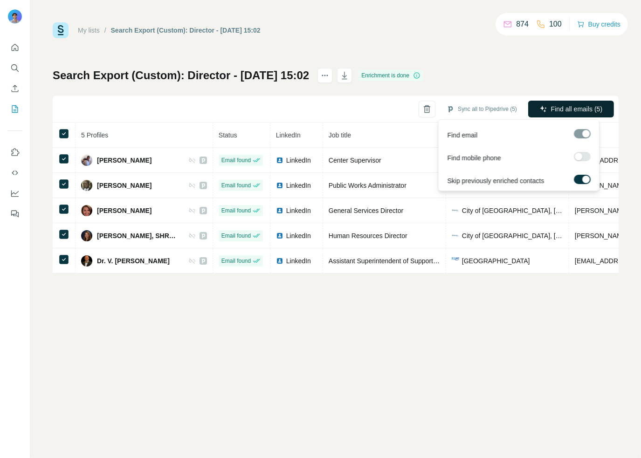
click at [568, 104] on span "Find all emails (5)" at bounding box center [576, 108] width 51 height 9
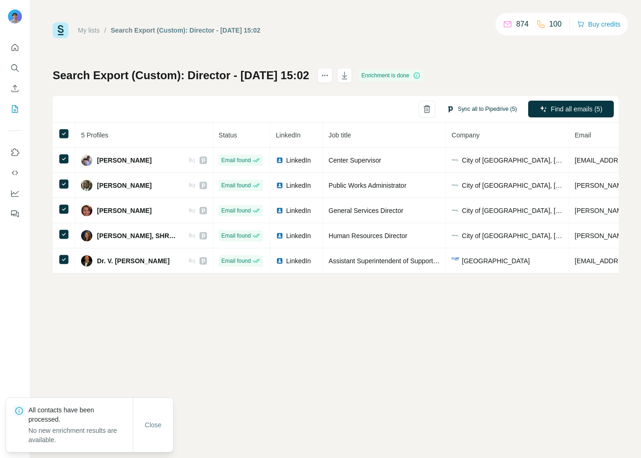
click at [505, 111] on button "Sync all to Pipedrive (5)" at bounding box center [481, 109] width 83 height 14
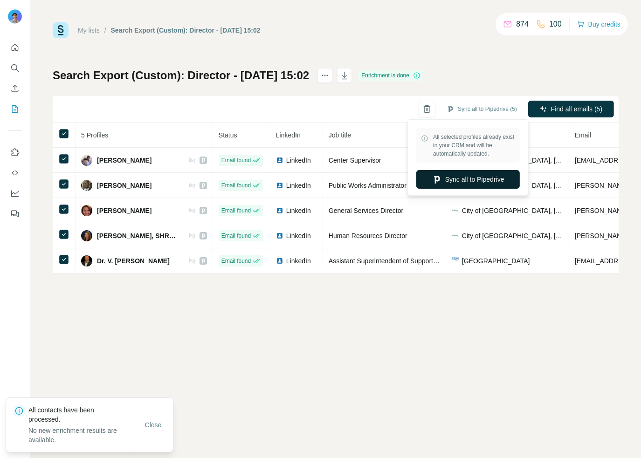
click at [457, 180] on button "Sync all to Pipedrive" at bounding box center [467, 179] width 103 height 19
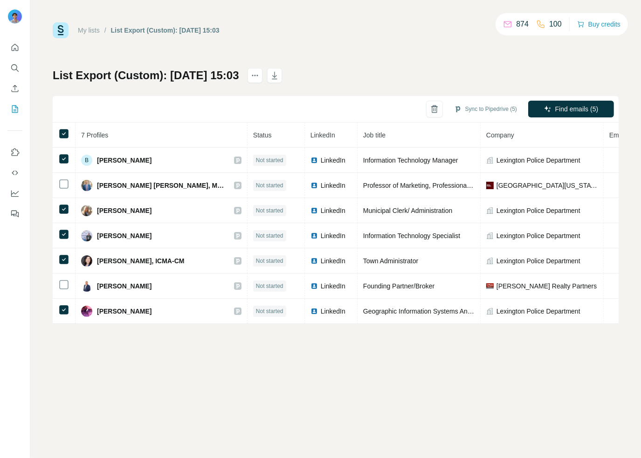
click at [486, 137] on span "Company" at bounding box center [500, 134] width 28 height 7
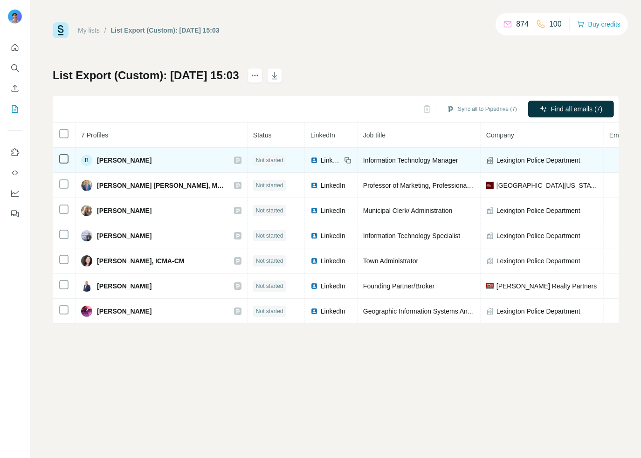
click at [496, 160] on span "Lexington Police Department" at bounding box center [538, 160] width 84 height 9
click at [357, 167] on td "Information Technology Manager" at bounding box center [418, 160] width 123 height 25
click at [321, 162] on span "LinkedIn" at bounding box center [331, 160] width 21 height 9
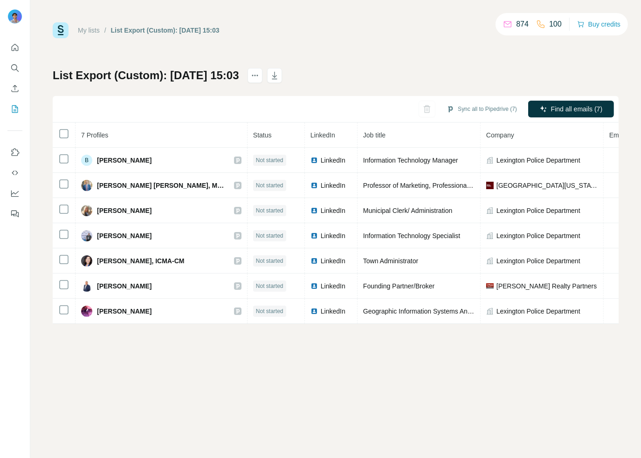
click at [561, 107] on span "Find all emails (7)" at bounding box center [576, 108] width 51 height 9
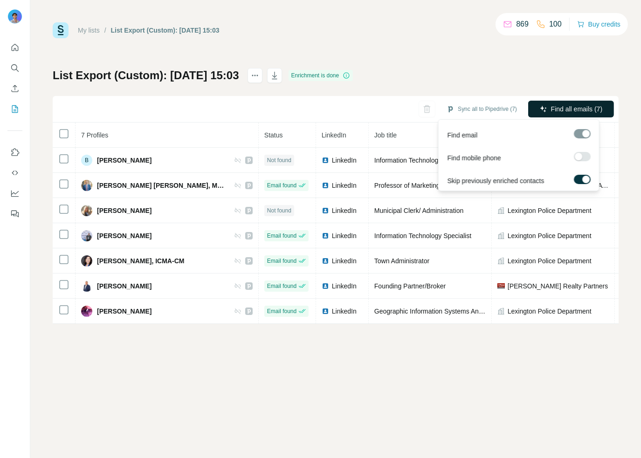
click at [567, 113] on span "Find all emails (7)" at bounding box center [576, 108] width 51 height 9
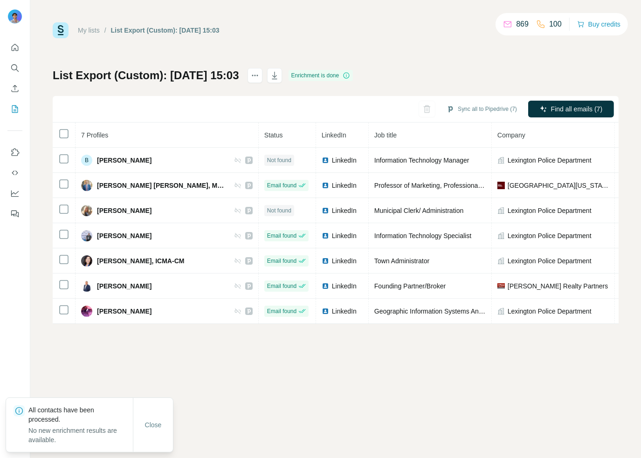
click at [477, 100] on div "Sync all to Pipedrive (7) Find all emails (7)" at bounding box center [336, 109] width 566 height 27
click at [477, 103] on button "Sync all to Pipedrive (7)" at bounding box center [481, 109] width 83 height 14
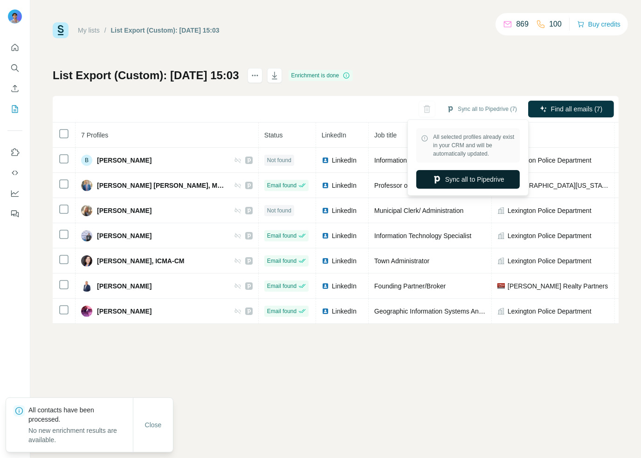
click at [462, 175] on button "Sync all to Pipedrive" at bounding box center [467, 179] width 103 height 19
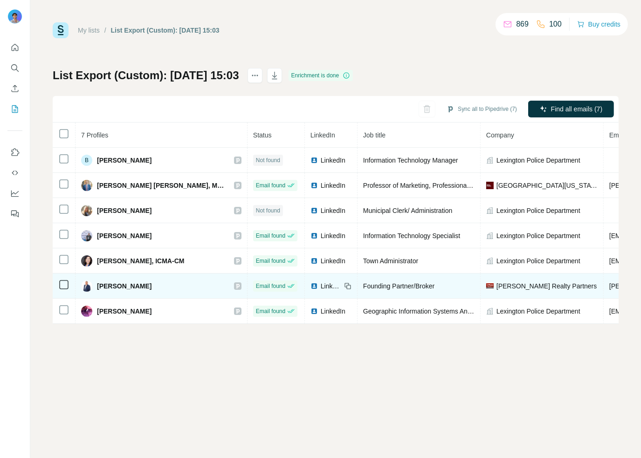
click at [321, 281] on span "LinkedIn" at bounding box center [331, 285] width 21 height 9
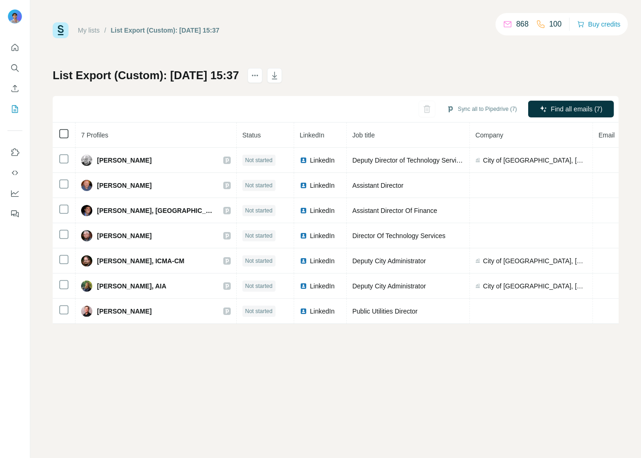
click at [69, 135] on icon at bounding box center [63, 133] width 11 height 11
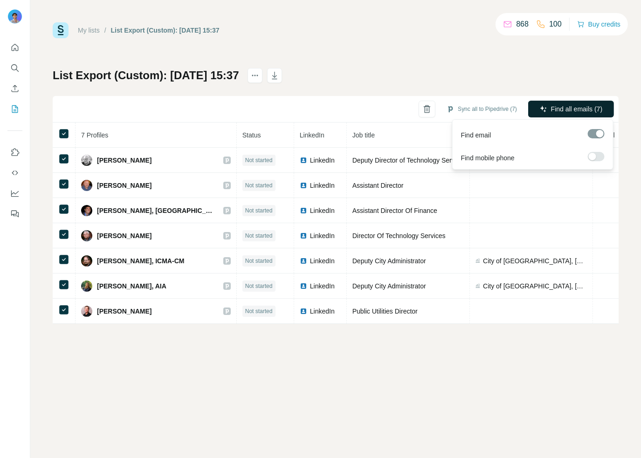
click at [568, 107] on span "Find all emails (7)" at bounding box center [576, 108] width 51 height 9
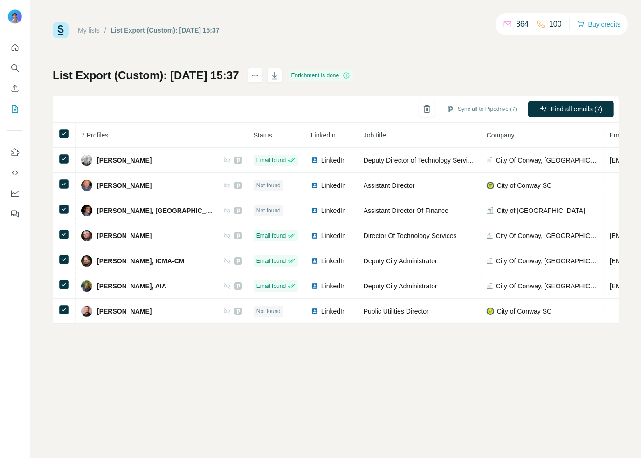
drag, startPoint x: 485, startPoint y: 104, endPoint x: 487, endPoint y: 100, distance: 4.8
click at [487, 103] on button "Sync all to Pipedrive (7)" at bounding box center [481, 109] width 83 height 14
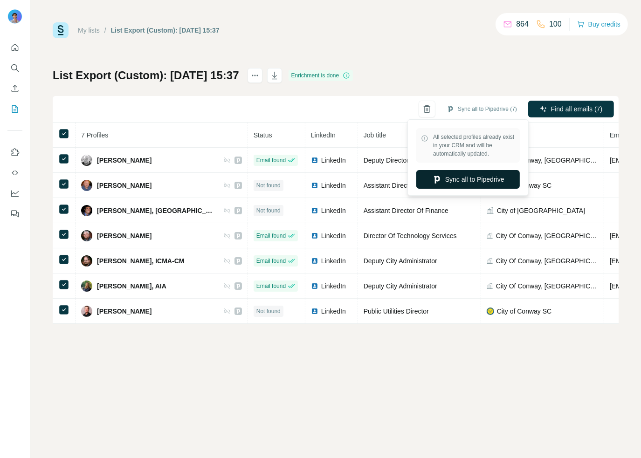
click at [460, 173] on button "Sync all to Pipedrive" at bounding box center [467, 179] width 103 height 19
